Goal: Book appointment/travel/reservation

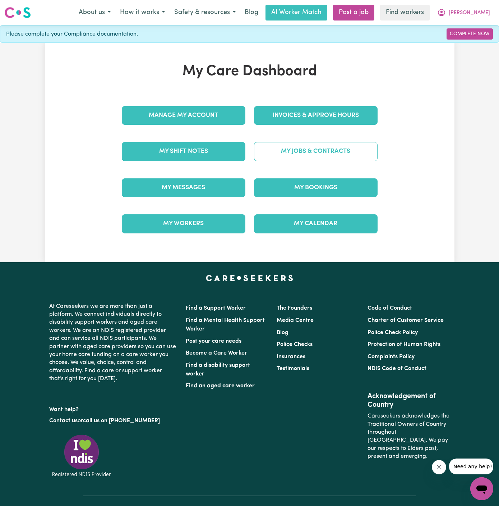
click at [329, 156] on link "My Jobs & Contracts" at bounding box center [316, 151] width 124 height 19
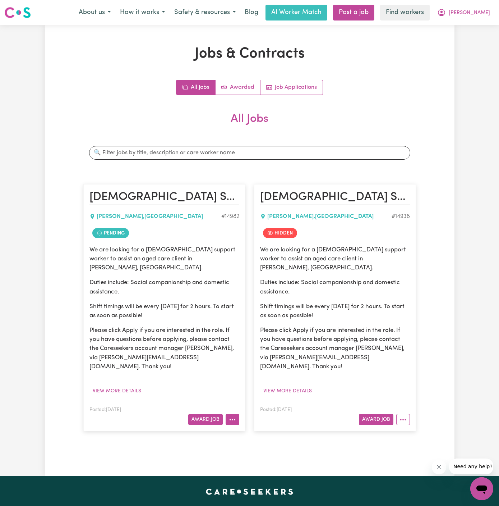
click at [235, 414] on button "More options" at bounding box center [233, 419] width 14 height 11
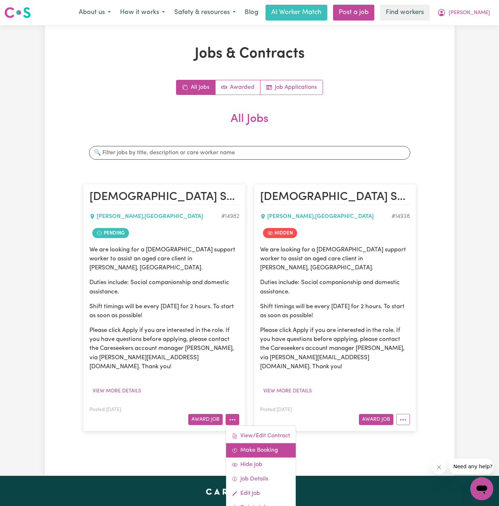
click at [267, 443] on link "Make Booking" at bounding box center [261, 450] width 70 height 14
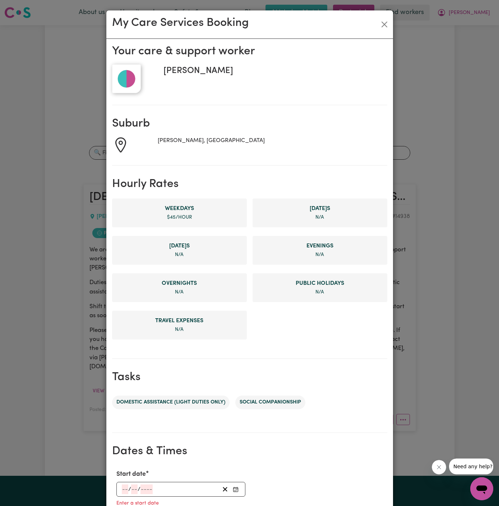
scroll to position [111, 0]
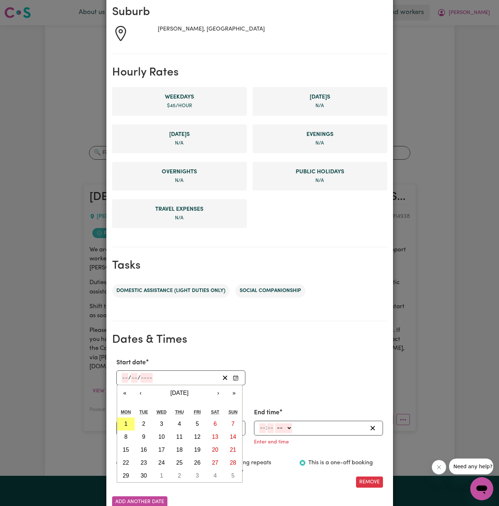
click at [123, 378] on input "number" at bounding box center [125, 378] width 6 height 10
click at [141, 421] on button "2" at bounding box center [144, 423] width 18 height 13
type input "[DATE]"
type input "2"
type input "9"
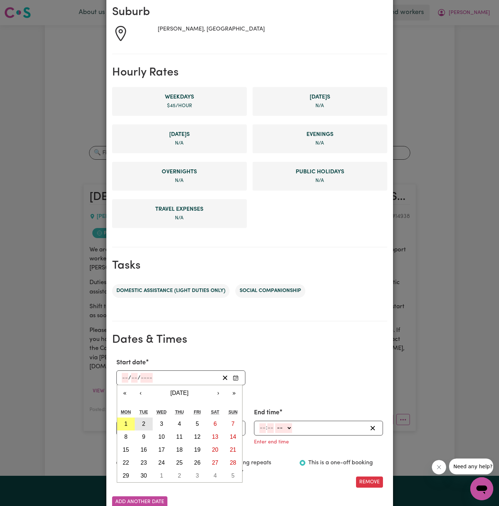
type input "2025"
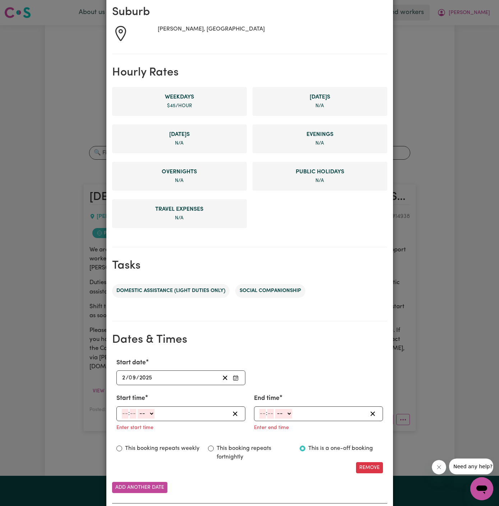
click at [122, 415] on input "number" at bounding box center [125, 414] width 6 height 10
type input "12"
type input "00"
click at [152, 407] on div "12 : 00 -- AM PM" at bounding box center [180, 413] width 129 height 15
click at [152, 415] on select "-- AM PM" at bounding box center [146, 414] width 17 height 10
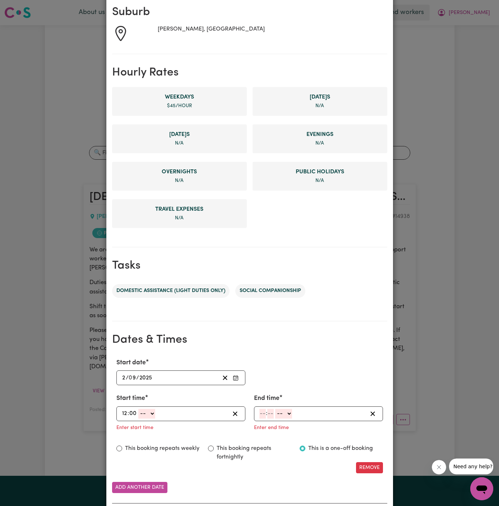
select select "pm"
click at [138, 409] on select "-- AM PM" at bounding box center [146, 414] width 17 height 10
type input "12:00"
type input "0"
click at [261, 413] on input "number" at bounding box center [263, 414] width 6 height 10
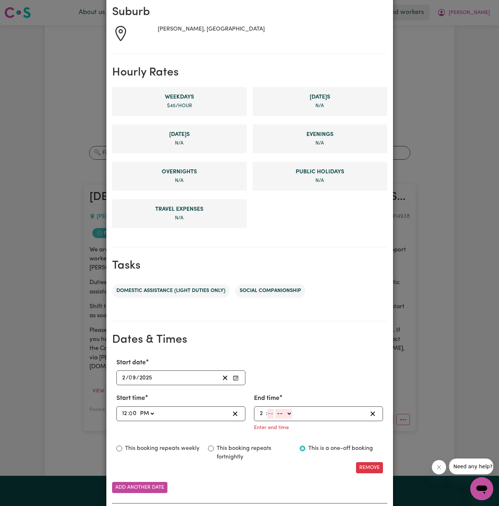
type input "2"
type input "00"
click at [291, 413] on select "-- AM PM" at bounding box center [282, 414] width 17 height 10
select select "pm"
click at [274, 409] on select "-- AM PM" at bounding box center [282, 414] width 17 height 10
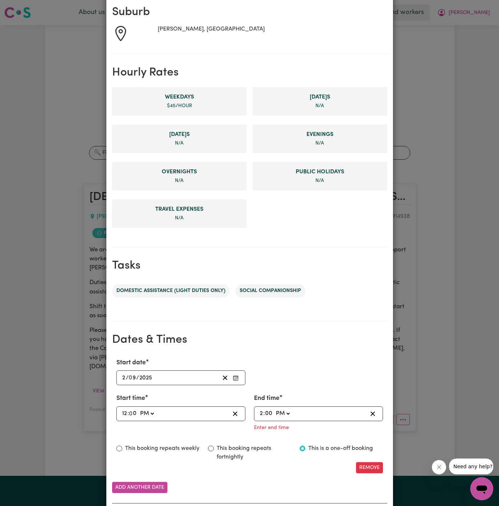
type input "14:00"
type input "0"
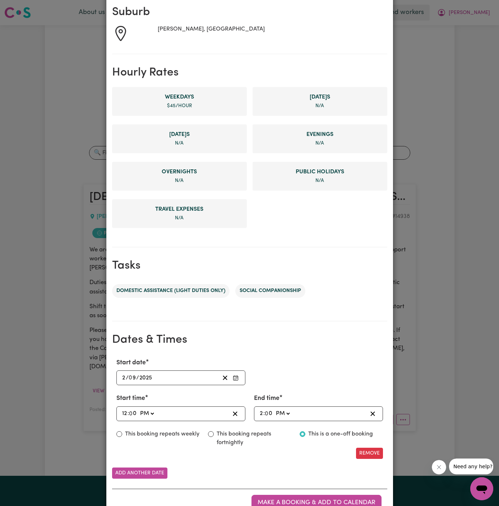
click at [319, 361] on div "Start date [DATE] 2 / 0 9 / 2025 « ‹ [DATE] › » Mon Tue Wed Thu Fri Sat Sun 1 2…" at bounding box center [249, 371] width 275 height 27
click at [165, 427] on div "Start date [DATE] 2 / 0 9 / 2025 « ‹ [DATE] › » Mon Tue Wed Thu Fri Sat Sun 1 2…" at bounding box center [249, 408] width 275 height 112
click at [163, 435] on label "This booking repeats weekly" at bounding box center [162, 434] width 74 height 9
click at [122, 435] on input "This booking repeats weekly" at bounding box center [119, 434] width 6 height 6
radio input "true"
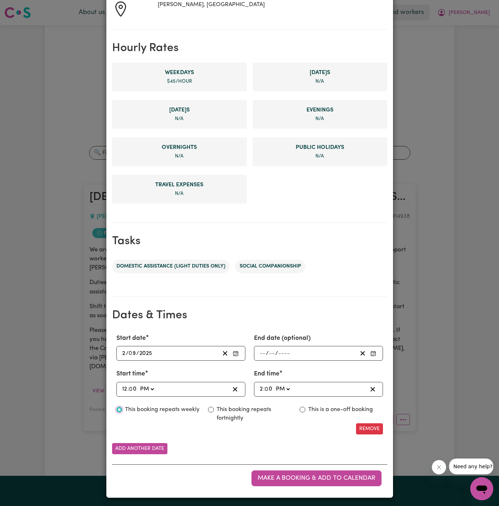
scroll to position [0, 0]
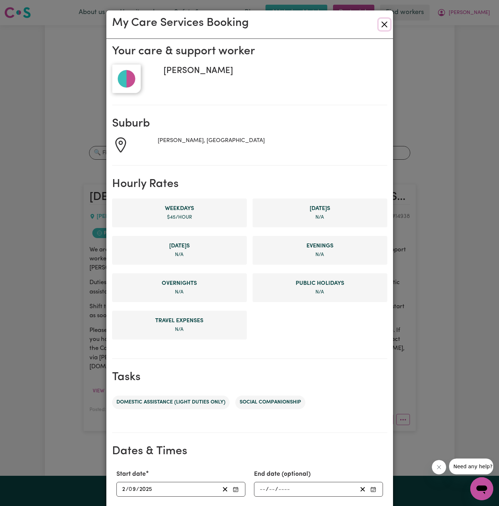
click at [386, 22] on button "Close" at bounding box center [385, 25] width 12 height 12
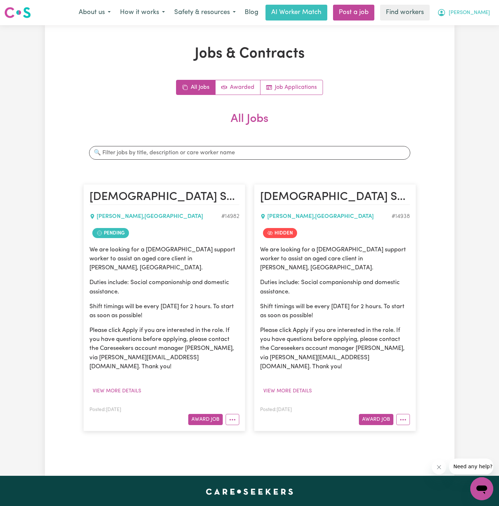
click at [489, 13] on span "[PERSON_NAME]" at bounding box center [469, 13] width 41 height 8
click at [473, 33] on link "My Dashboard" at bounding box center [466, 28] width 57 height 14
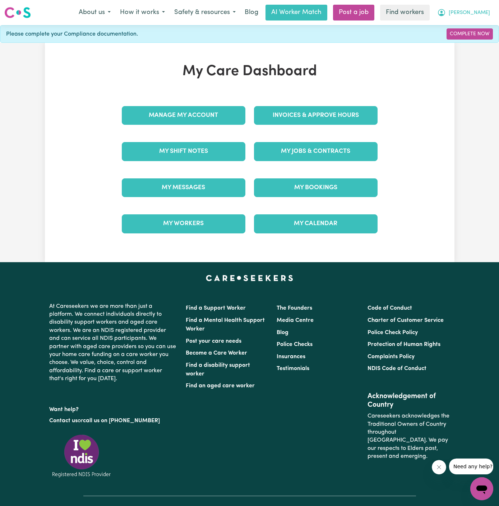
click at [486, 18] on button "[PERSON_NAME]" at bounding box center [464, 12] width 62 height 15
click at [472, 45] on link "Logout" at bounding box center [466, 42] width 57 height 14
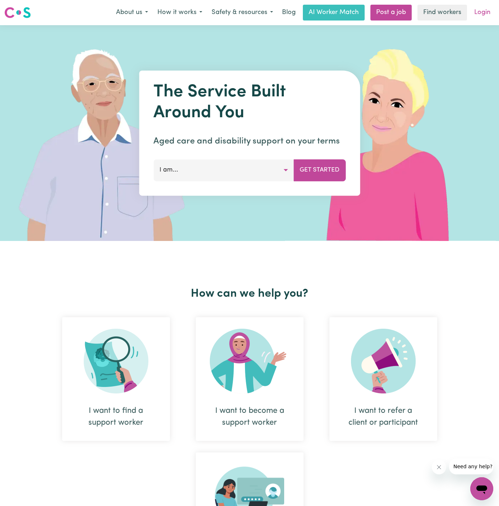
click at [483, 15] on link "Login" at bounding box center [482, 13] width 25 height 16
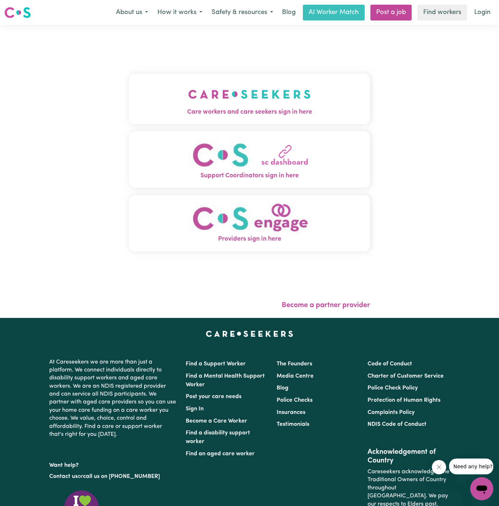
click at [280, 96] on img "Care workers and care seekers sign in here" at bounding box center [249, 94] width 123 height 27
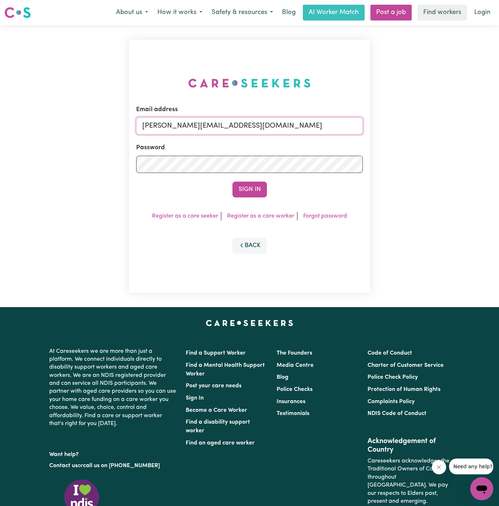
click at [251, 129] on input "[PERSON_NAME][EMAIL_ADDRESS][DOMAIN_NAME]" at bounding box center [249, 125] width 227 height 17
click at [170, 259] on div "Email address [PERSON_NAME][EMAIL_ADDRESS][DOMAIN_NAME] Password Sign In Regist…" at bounding box center [249, 166] width 241 height 253
click at [257, 116] on div "Email address [PERSON_NAME][EMAIL_ADDRESS][DOMAIN_NAME]" at bounding box center [249, 119] width 227 height 29
click at [257, 118] on input "[PERSON_NAME][EMAIL_ADDRESS][DOMAIN_NAME]" at bounding box center [249, 125] width 227 height 17
drag, startPoint x: 179, startPoint y: 125, endPoint x: 538, endPoint y: 122, distance: 359.2
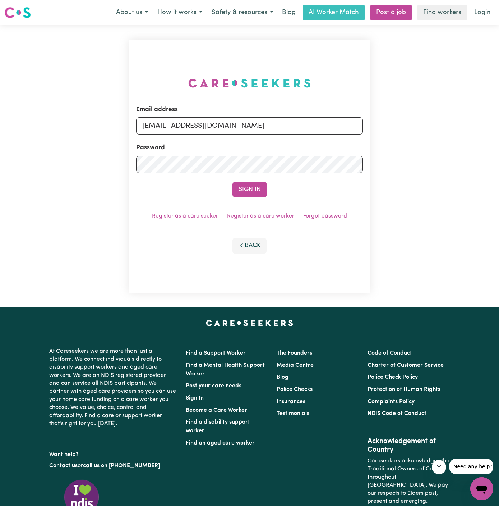
click at [499, 122] on html "Menu About us How it works Safety & resources Blog AI Worker Match Post a job F…" at bounding box center [249, 308] width 499 height 616
type input "[EMAIL_ADDRESS][DOMAIN_NAME]"
click at [258, 192] on button "Sign In" at bounding box center [250, 190] width 35 height 16
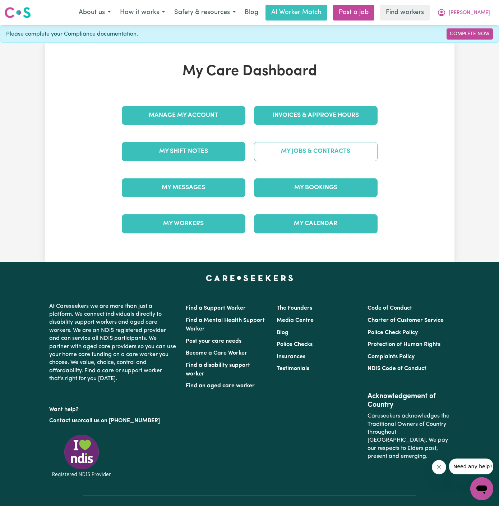
click at [338, 155] on link "My Jobs & Contracts" at bounding box center [316, 151] width 124 height 19
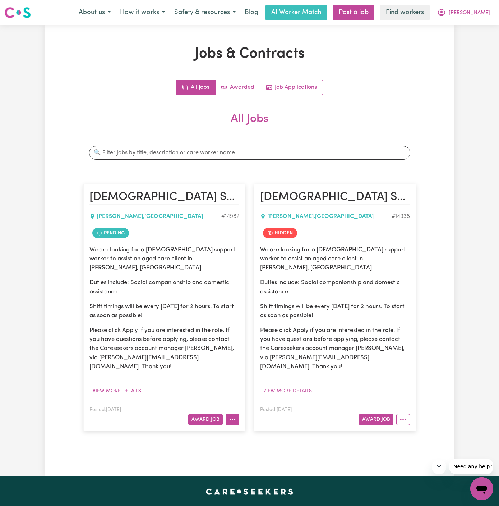
click at [235, 414] on button "More options" at bounding box center [233, 419] width 14 height 11
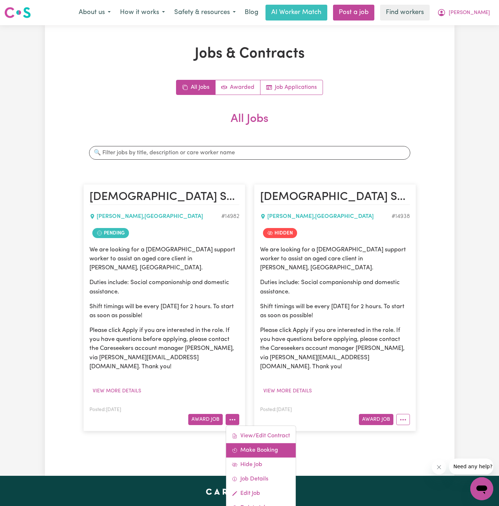
click at [276, 443] on link "Make Booking" at bounding box center [261, 450] width 70 height 14
select select "pm"
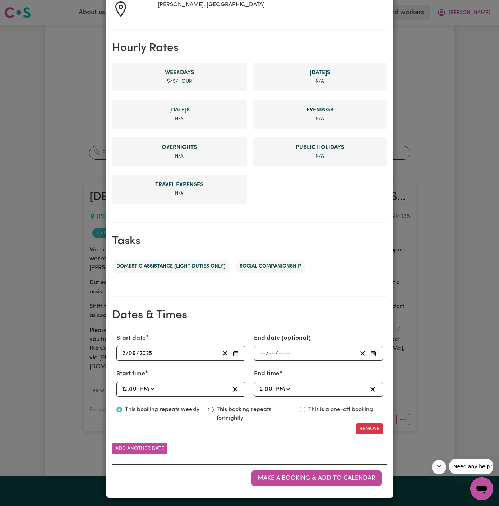
scroll to position [135, 0]
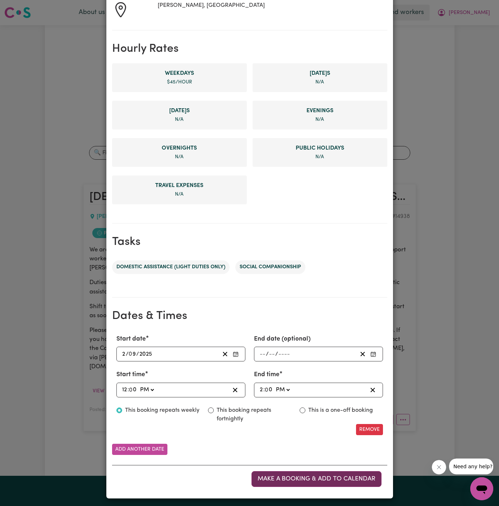
click at [327, 478] on span "Make a booking & add to calendar" at bounding box center [317, 479] width 118 height 6
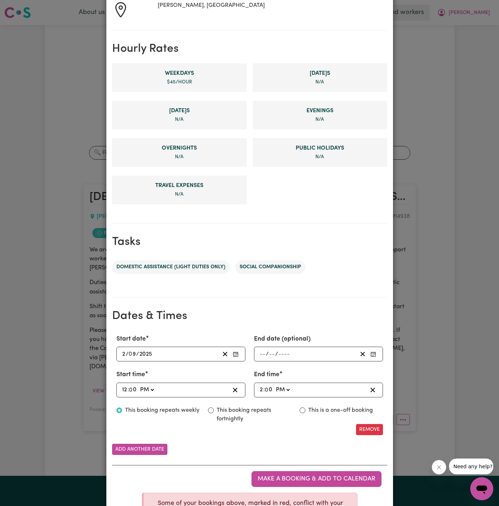
scroll to position [0, 0]
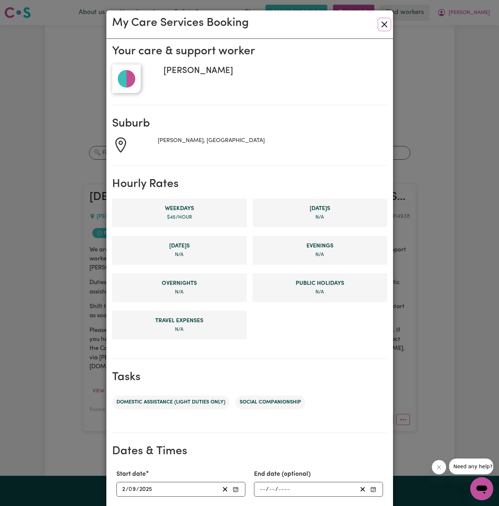
click at [385, 24] on button "Close" at bounding box center [385, 25] width 12 height 12
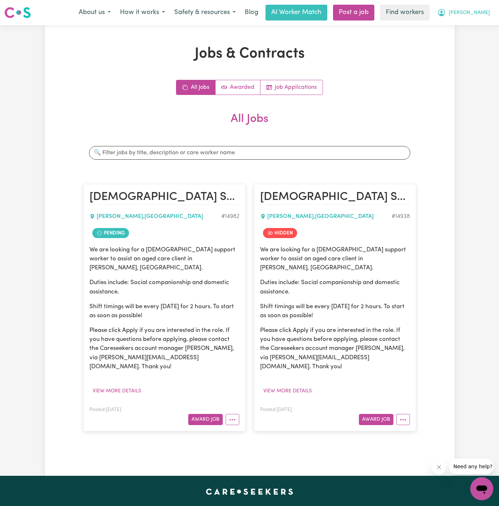
click at [487, 14] on span "[PERSON_NAME]" at bounding box center [469, 13] width 41 height 8
click at [478, 24] on link "My Dashboard" at bounding box center [466, 28] width 57 height 14
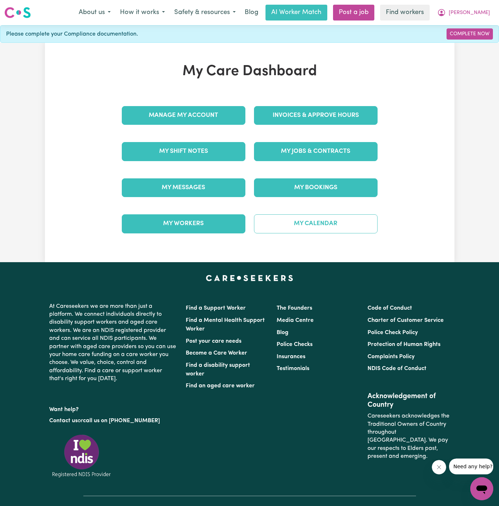
click at [338, 221] on link "My Calendar" at bounding box center [316, 223] width 124 height 19
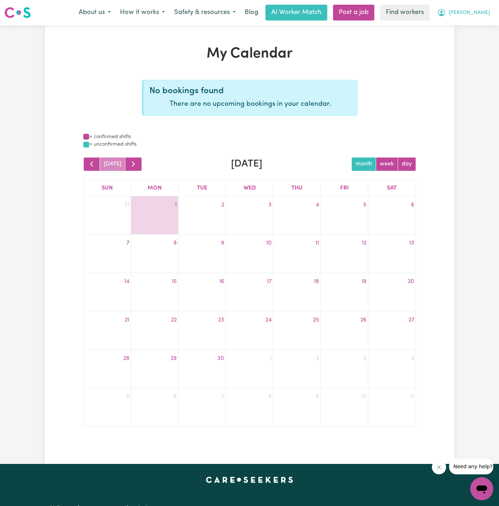
drag, startPoint x: 485, startPoint y: 10, endPoint x: 486, endPoint y: 18, distance: 7.9
click at [485, 10] on span "[PERSON_NAME]" at bounding box center [469, 13] width 41 height 8
click at [480, 27] on link "My Dashboard" at bounding box center [466, 28] width 57 height 14
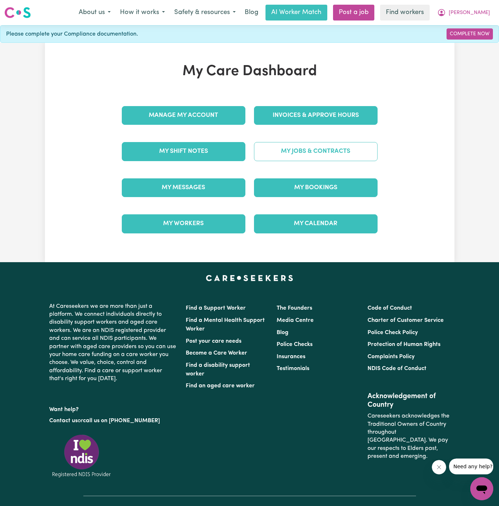
click at [325, 144] on link "My Jobs & Contracts" at bounding box center [316, 151] width 124 height 19
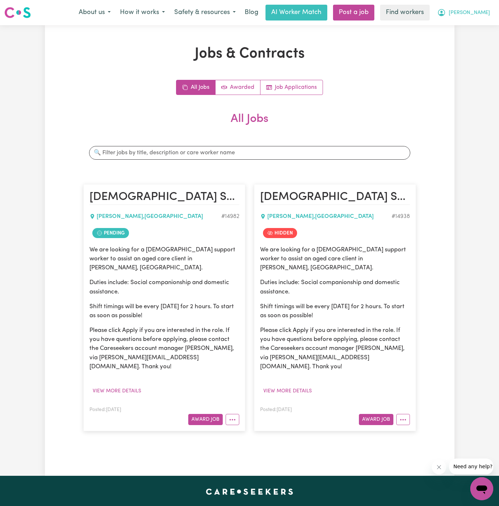
click at [481, 14] on span "[PERSON_NAME]" at bounding box center [469, 13] width 41 height 8
click at [466, 27] on link "My Dashboard" at bounding box center [466, 28] width 57 height 14
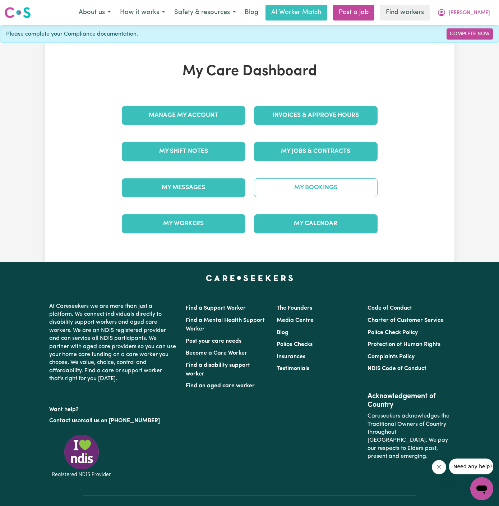
click at [328, 187] on link "My Bookings" at bounding box center [316, 187] width 124 height 19
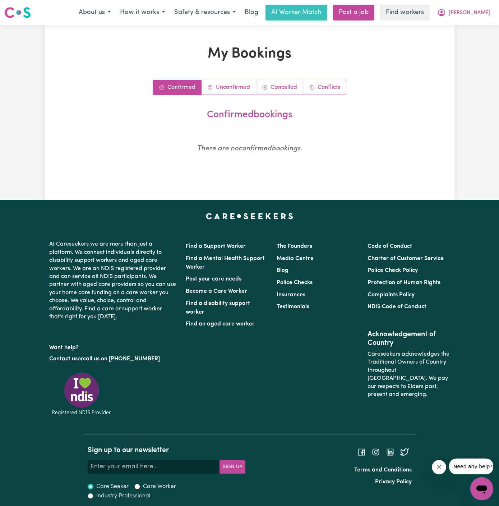
click at [233, 95] on div "Confirmed Unconfirmed Cancelled Conflicts confirmed bookings There are no confi…" at bounding box center [249, 124] width 333 height 88
click at [229, 88] on link "Unconfirmed" at bounding box center [229, 87] width 55 height 14
click at [483, 12] on span "[PERSON_NAME]" at bounding box center [469, 13] width 41 height 8
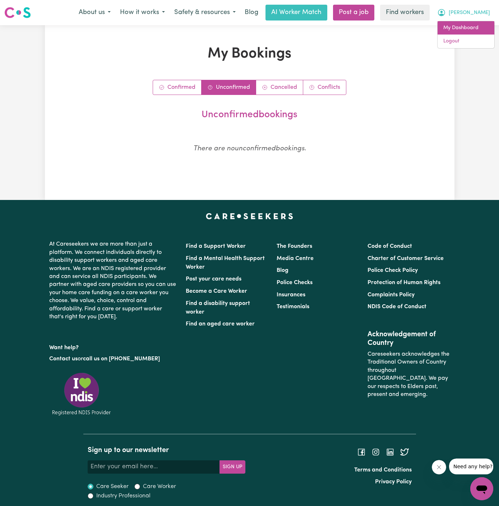
click at [475, 25] on link "My Dashboard" at bounding box center [466, 28] width 57 height 14
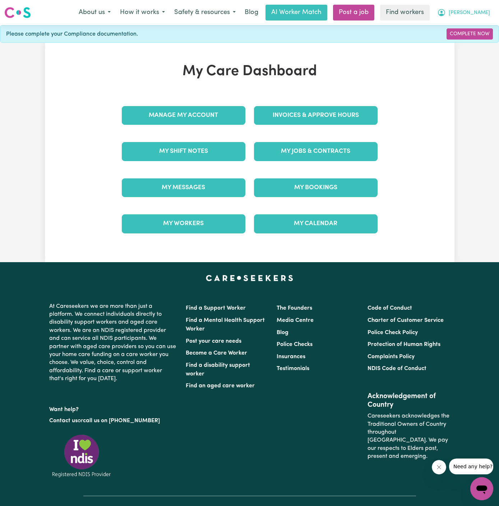
click at [485, 16] on span "[PERSON_NAME]" at bounding box center [469, 13] width 41 height 8
click at [472, 49] on div "My Care Dashboard Manage My Account Invoices & Approve Hours My Shift Notes My …" at bounding box center [249, 152] width 499 height 219
click at [485, 12] on span "[PERSON_NAME]" at bounding box center [469, 13] width 41 height 8
click at [479, 40] on link "Logout" at bounding box center [466, 42] width 57 height 14
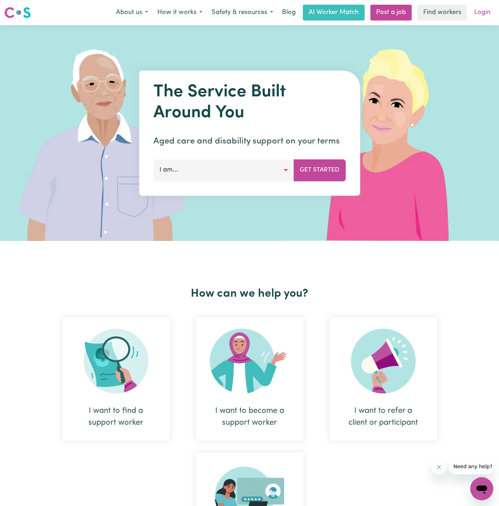
click at [481, 10] on link "Login" at bounding box center [482, 13] width 25 height 16
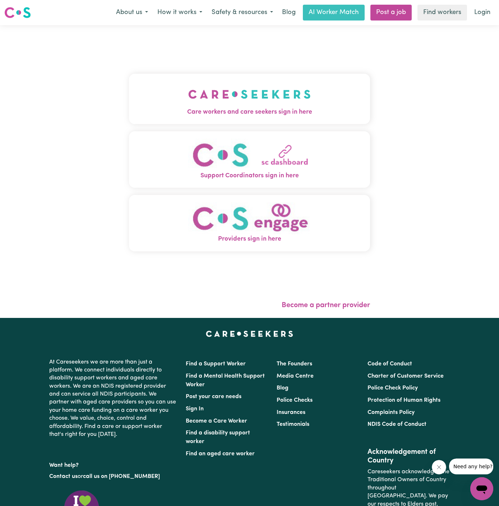
click at [307, 95] on img "Care workers and care seekers sign in here" at bounding box center [249, 94] width 123 height 27
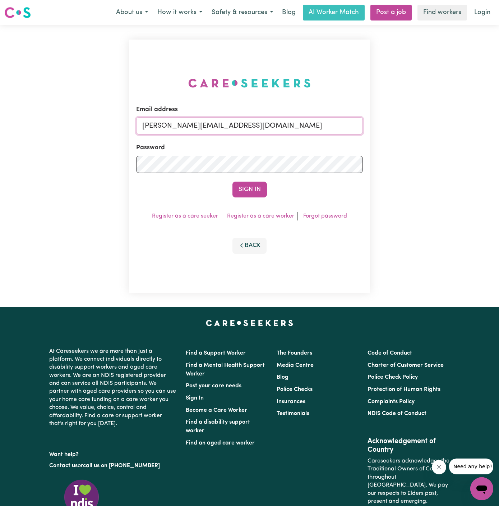
click at [281, 129] on input "[PERSON_NAME][EMAIL_ADDRESS][DOMAIN_NAME]" at bounding box center [249, 125] width 227 height 17
drag, startPoint x: 180, startPoint y: 125, endPoint x: 475, endPoint y: 139, distance: 294.8
click at [475, 139] on div "Email address [EMAIL_ADDRESS][DOMAIN_NAME] Password Sign In Register as a care …" at bounding box center [249, 166] width 499 height 282
type input "superuser~[EMAIL_ADDRESS][DOMAIN_NAME]"
click at [233, 182] on button "Sign In" at bounding box center [250, 190] width 35 height 16
